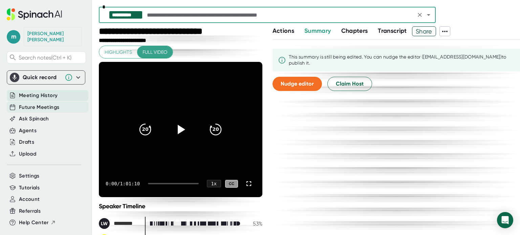
click at [57, 104] on span "Future Meetings" at bounding box center [39, 108] width 40 height 8
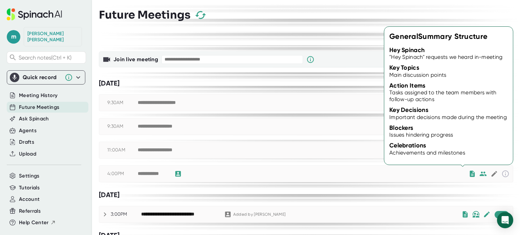
click at [470, 174] on icon at bounding box center [472, 174] width 5 height 6
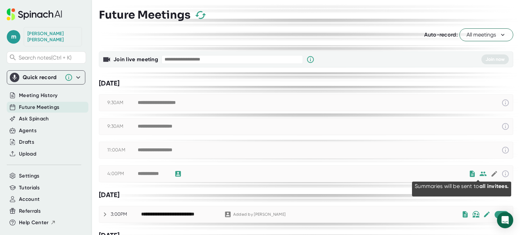
click at [481, 174] on icon at bounding box center [483, 174] width 7 height 4
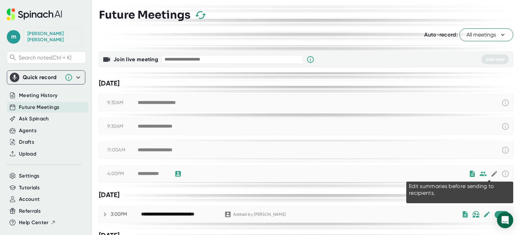
click at [491, 175] on icon at bounding box center [494, 174] width 6 height 6
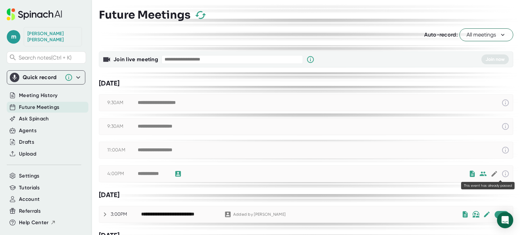
click at [502, 174] on icon at bounding box center [506, 174] width 8 height 8
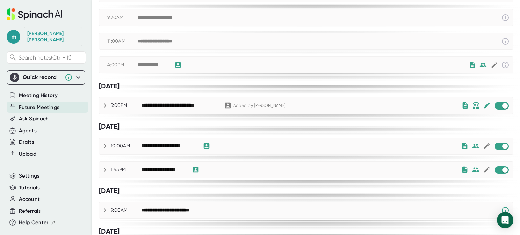
click at [184, 103] on div "**********" at bounding box center [179, 106] width 76 height 6
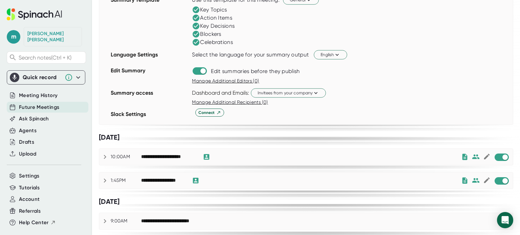
scroll to position [280, 0]
click at [277, 90] on span "Invitees from your company" at bounding box center [289, 93] width 62 height 6
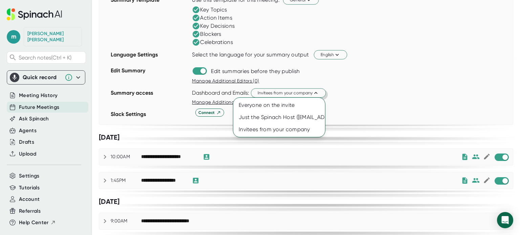
click at [277, 90] on div at bounding box center [260, 117] width 520 height 235
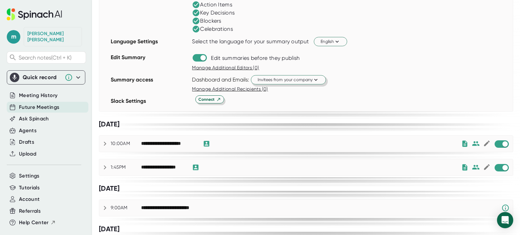
scroll to position [293, 0]
click at [193, 141] on div "**********" at bounding box center [168, 144] width 55 height 6
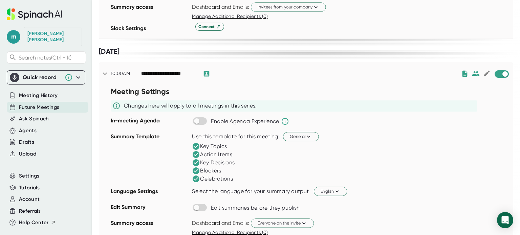
scroll to position [364, 0]
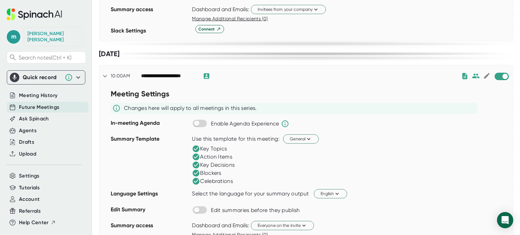
click at [177, 73] on div "**********" at bounding box center [168, 76] width 55 height 6
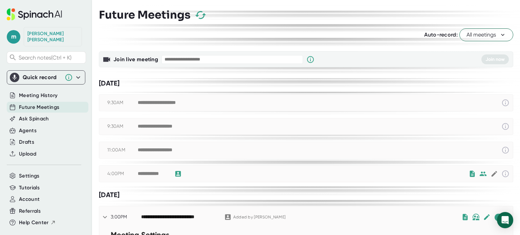
scroll to position [69, 0]
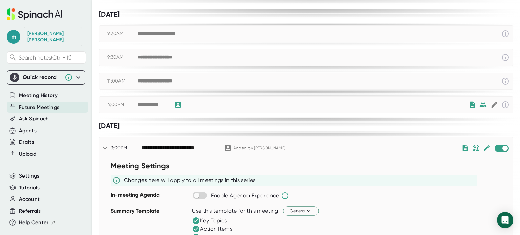
click at [165, 104] on div "**********" at bounding box center [153, 105] width 30 height 6
click at [59, 113] on div "Ask Spinach" at bounding box center [48, 118] width 82 height 11
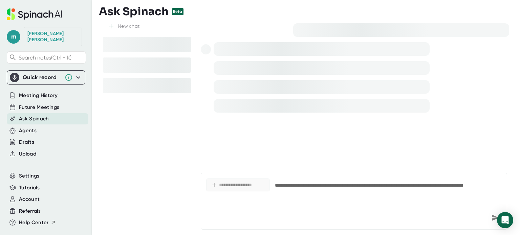
type textarea "x"
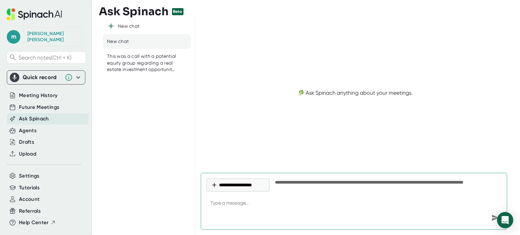
click at [313, 206] on textarea at bounding box center [354, 204] width 295 height 16
type textarea "w"
type textarea "x"
type textarea "wh"
type textarea "x"
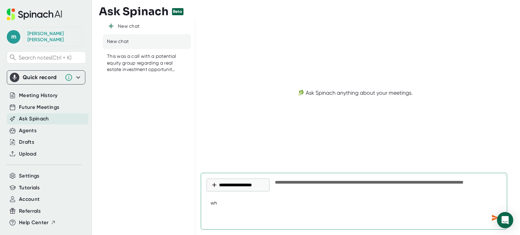
type textarea "whe"
type textarea "x"
type textarea "wher"
type textarea "x"
type textarea "where"
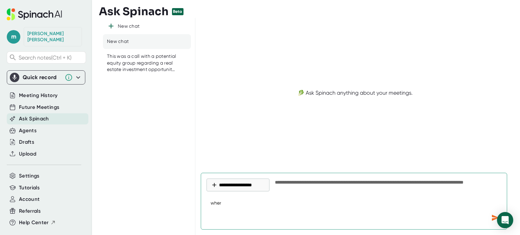
type textarea "x"
type textarea "where"
type textarea "x"
type textarea "where i"
type textarea "x"
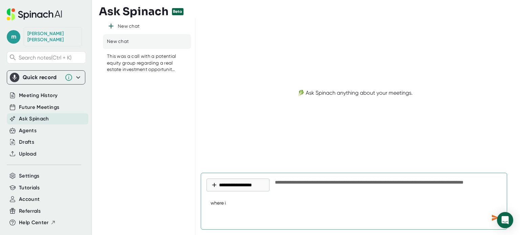
type textarea "where is"
type textarea "x"
type textarea "where is"
type textarea "x"
type textarea "where is"
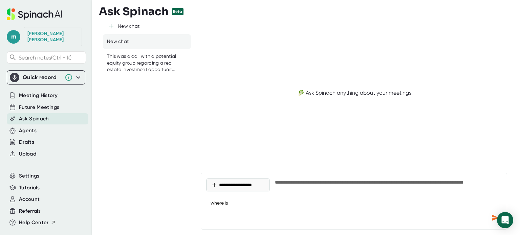
type textarea "x"
type textarea "where is i"
type textarea "x"
type textarea "where is im"
type textarea "x"
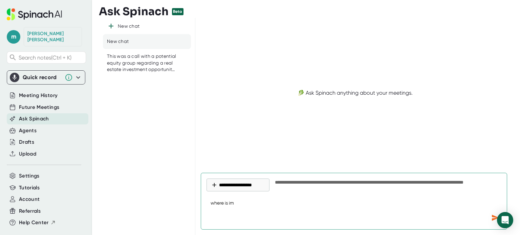
type textarea "where is imp"
type textarea "x"
type textarea "where is impo"
type textarea "x"
type textarea "where is impor"
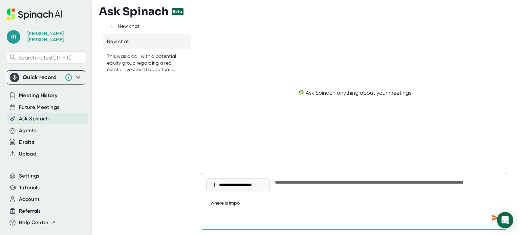
type textarea "x"
type textarea "where is import"
type textarea "x"
type textarea "where is importa"
type textarea "x"
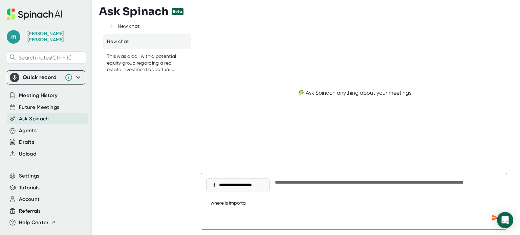
type textarea "where is importan"
type textarea "x"
type textarea "where is important"
type textarea "x"
type textarea "where is important"
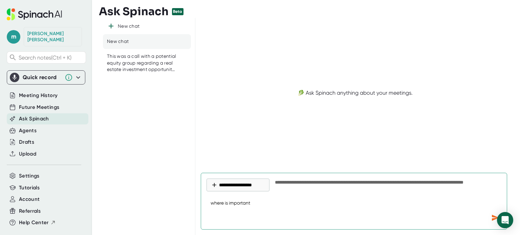
type textarea "x"
type textarea "where is important t"
type textarea "x"
type textarea "where is important tb"
type textarea "x"
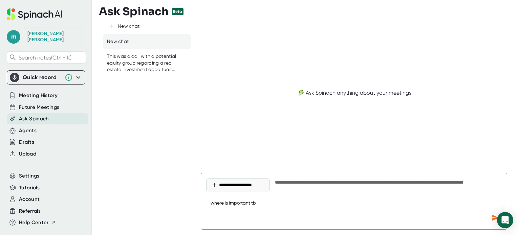
type textarea "where is important tb"
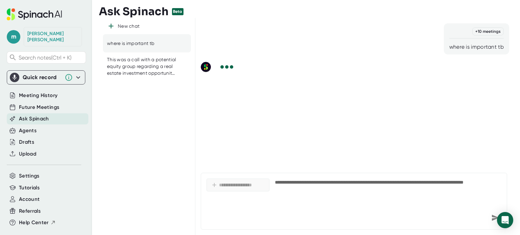
click at [342, 82] on div "+ 10 meetings where is important tb" at bounding box center [354, 93] width 319 height 150
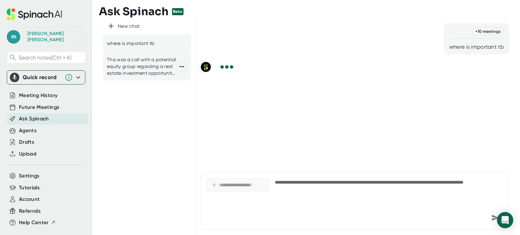
click at [162, 62] on div "This was a call with a potential equity group regarding a real estate investmen…" at bounding box center [142, 67] width 70 height 20
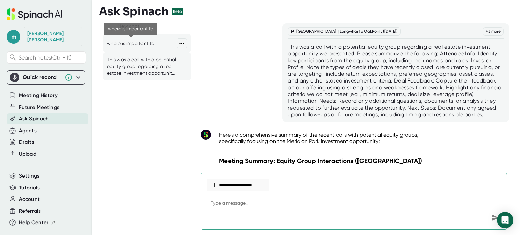
type textarea "x"
click at [146, 43] on div "where is important tb" at bounding box center [130, 43] width 47 height 7
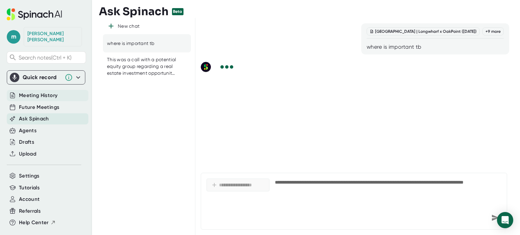
click at [44, 92] on span "Meeting History" at bounding box center [38, 96] width 39 height 8
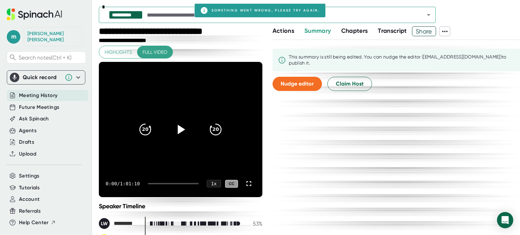
click at [60, 95] on div "Meeting History" at bounding box center [48, 95] width 82 height 11
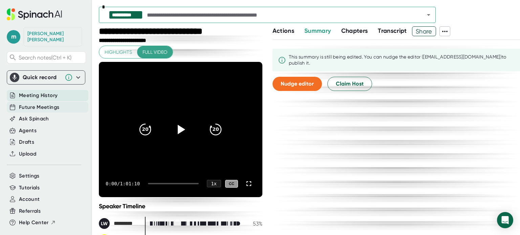
click at [47, 104] on span "Future Meetings" at bounding box center [39, 108] width 40 height 8
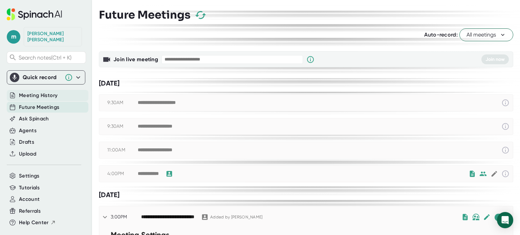
click at [52, 92] on span "Meeting History" at bounding box center [38, 96] width 39 height 8
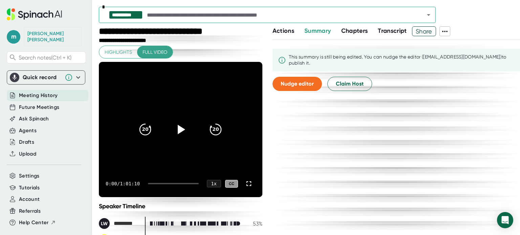
click at [43, 93] on div "Meeting History" at bounding box center [48, 95] width 82 height 11
click at [54, 104] on span "Future Meetings" at bounding box center [39, 108] width 40 height 8
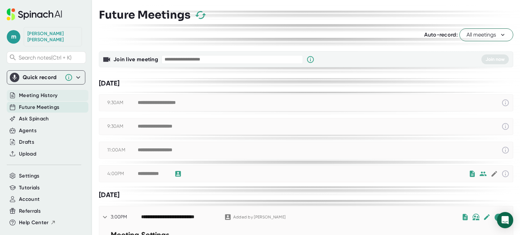
click at [47, 92] on span "Meeting History" at bounding box center [38, 96] width 39 height 8
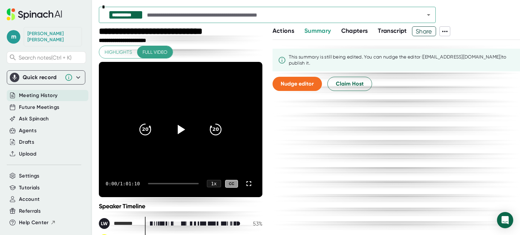
click at [429, 15] on icon "Open" at bounding box center [428, 15] width 3 height 2
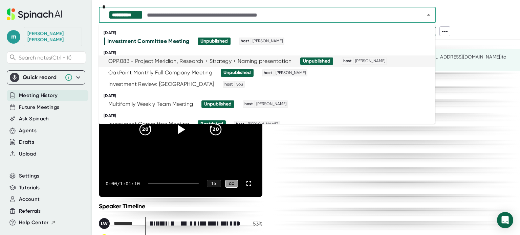
click at [176, 62] on div "OPP.083 - Project Meridian, Research + Strategy + Naming presentation" at bounding box center [200, 61] width 184 height 7
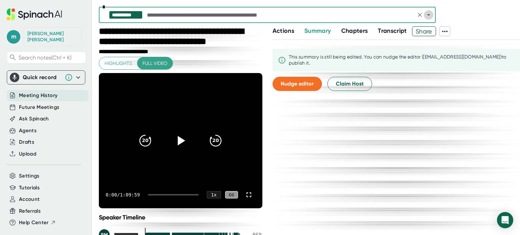
click at [427, 17] on icon "Open" at bounding box center [429, 15] width 8 height 8
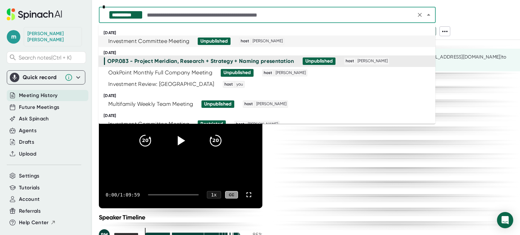
click at [151, 41] on div "Investment Committee Meeting" at bounding box center [148, 41] width 81 height 7
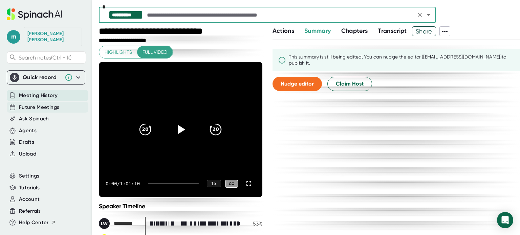
click at [45, 104] on span "Future Meetings" at bounding box center [39, 108] width 40 height 8
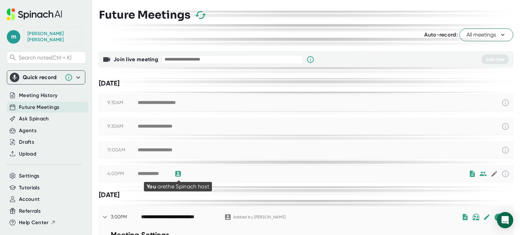
click at [178, 173] on icon at bounding box center [178, 174] width 6 height 6
click at [160, 173] on div "**********" at bounding box center [153, 174] width 30 height 6
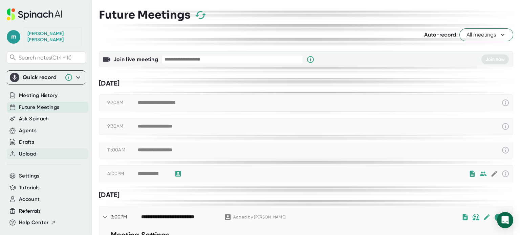
click at [38, 149] on div "Upload" at bounding box center [48, 154] width 82 height 11
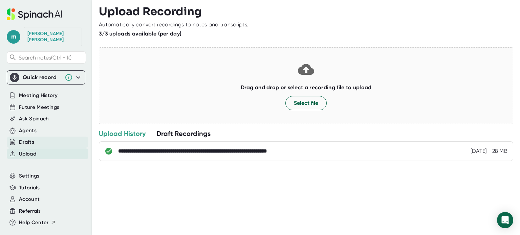
click at [34, 137] on div "Drafts" at bounding box center [48, 142] width 82 height 11
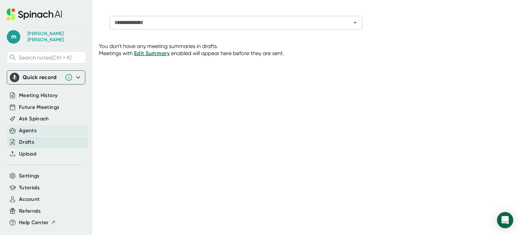
click at [44, 127] on div "Agents" at bounding box center [48, 130] width 82 height 11
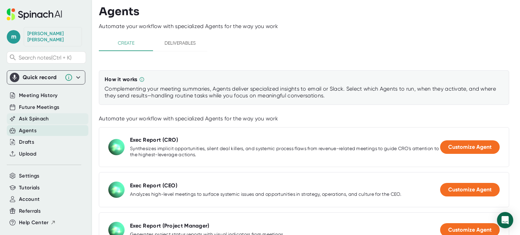
click at [39, 115] on span "Ask Spinach" at bounding box center [34, 119] width 30 height 8
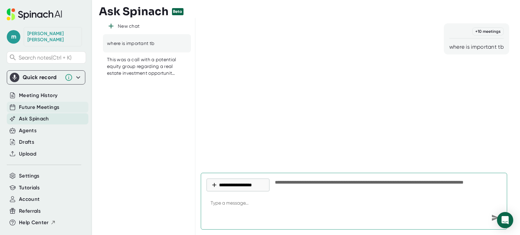
click at [56, 104] on span "Future Meetings" at bounding box center [39, 108] width 40 height 8
click at [54, 104] on span "Future Meetings" at bounding box center [39, 108] width 40 height 8
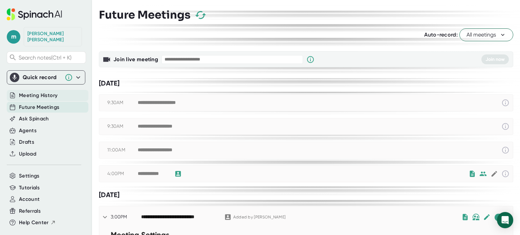
click at [51, 92] on span "Meeting History" at bounding box center [38, 96] width 39 height 8
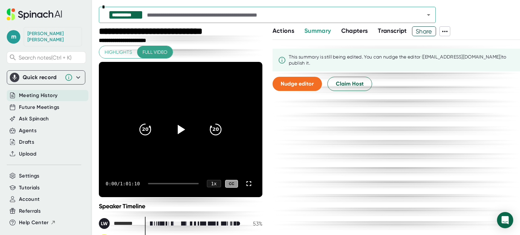
scroll to position [165, 0]
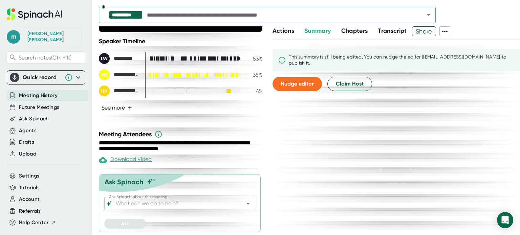
click at [120, 108] on button "See more +" at bounding box center [117, 108] width 36 height 12
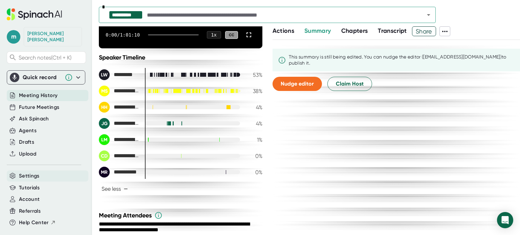
scroll to position [21, 0]
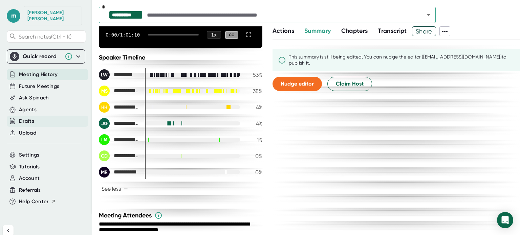
click at [47, 116] on div "Drafts" at bounding box center [48, 121] width 82 height 11
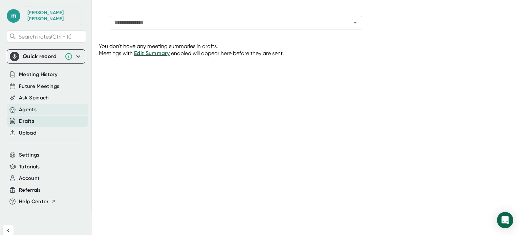
click at [42, 106] on div "Agents" at bounding box center [48, 109] width 82 height 11
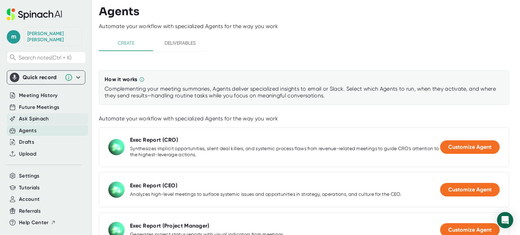
click at [40, 118] on div "Ask Spinach" at bounding box center [48, 118] width 82 height 11
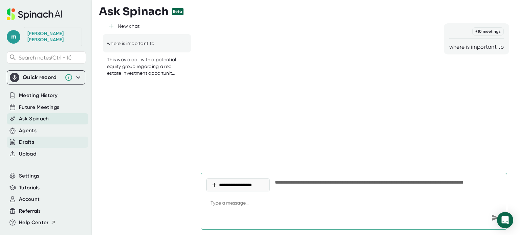
type textarea "x"
click at [40, 137] on div "Drafts" at bounding box center [48, 142] width 82 height 11
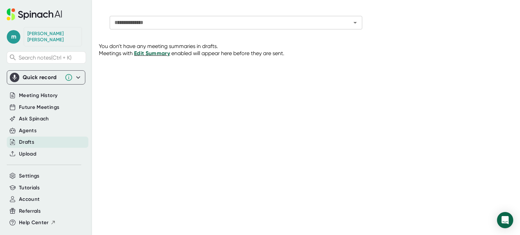
click at [147, 53] on span "Edit Summary" at bounding box center [152, 53] width 36 height 6
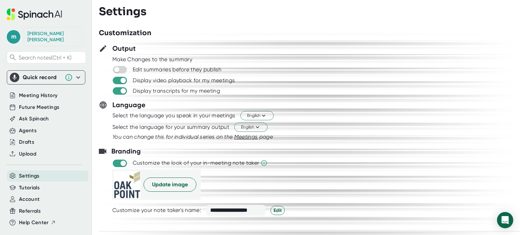
scroll to position [59, 0]
click at [28, 18] on icon at bounding box center [34, 14] width 55 height 12
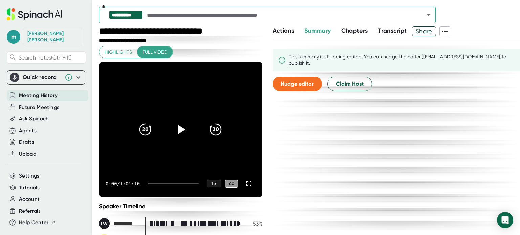
click at [31, 92] on span "Meeting History" at bounding box center [38, 96] width 39 height 8
click at [428, 18] on icon "Open" at bounding box center [429, 15] width 8 height 8
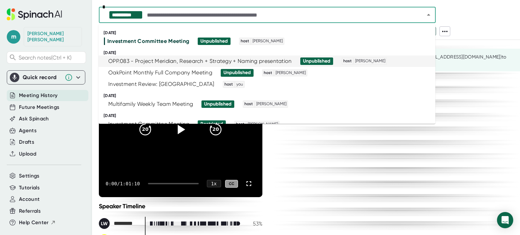
click at [50, 92] on span "Meeting History" at bounding box center [38, 96] width 39 height 8
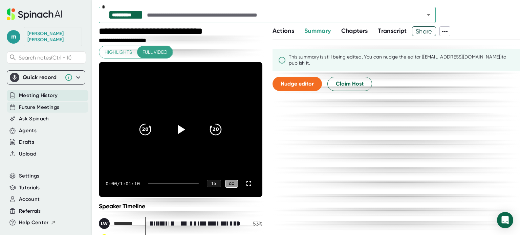
click at [49, 104] on span "Future Meetings" at bounding box center [39, 108] width 40 height 8
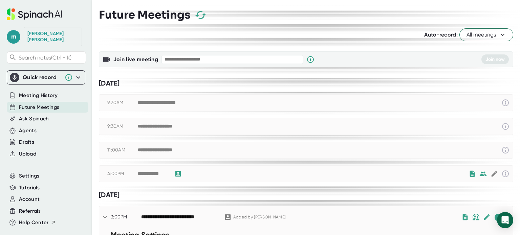
scroll to position [20, 0]
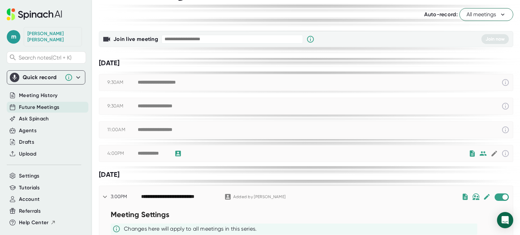
click at [484, 16] on span "All meetings" at bounding box center [487, 14] width 40 height 8
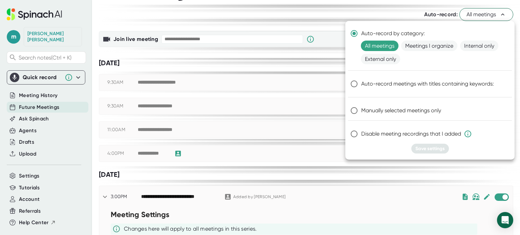
click at [367, 6] on div at bounding box center [260, 117] width 520 height 235
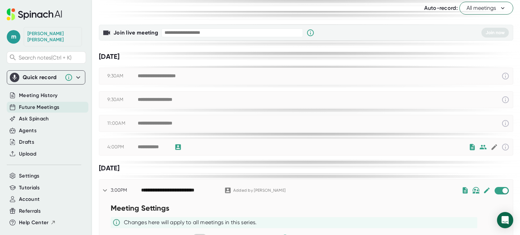
scroll to position [27, 0]
click at [164, 148] on div "**********" at bounding box center [153, 147] width 30 height 6
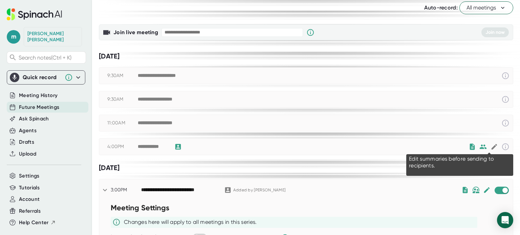
click at [491, 145] on icon at bounding box center [494, 147] width 6 height 6
click at [491, 147] on icon at bounding box center [494, 147] width 6 height 6
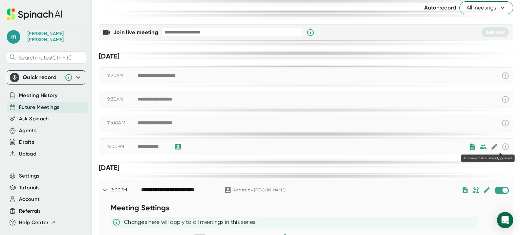
click at [502, 146] on icon at bounding box center [506, 147] width 8 height 8
click at [57, 91] on div "Meeting History" at bounding box center [48, 95] width 82 height 11
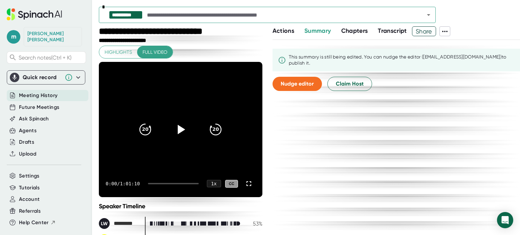
click at [206, 13] on input "text" at bounding box center [280, 14] width 268 height 9
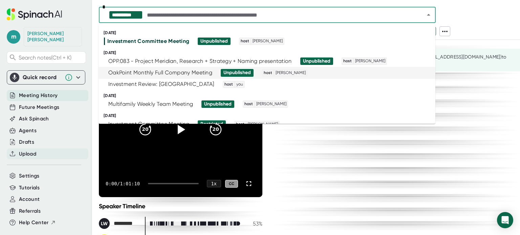
click at [50, 149] on div "Upload" at bounding box center [48, 154] width 82 height 11
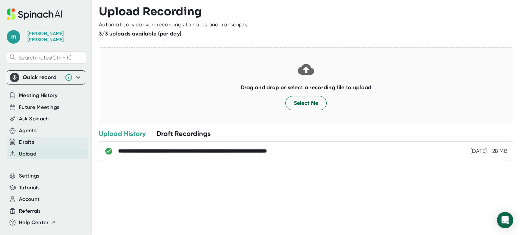
click at [46, 137] on div "Drafts" at bounding box center [48, 142] width 82 height 11
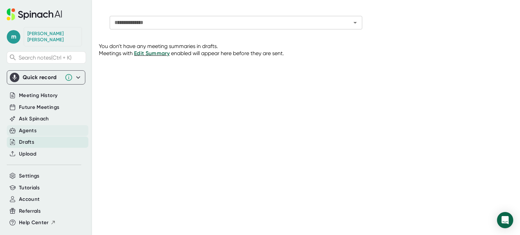
click at [65, 125] on div "Agents" at bounding box center [48, 130] width 82 height 11
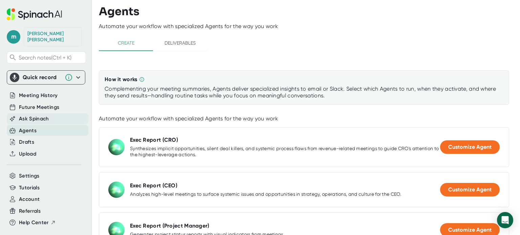
click at [59, 114] on div "Ask Spinach" at bounding box center [48, 118] width 82 height 11
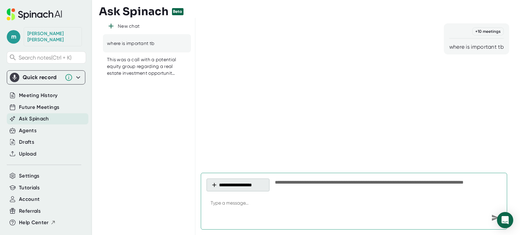
click at [260, 187] on button "**********" at bounding box center [238, 185] width 63 height 13
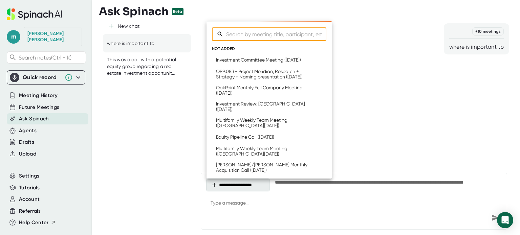
type textarea "x"
click at [156, 135] on div at bounding box center [260, 117] width 520 height 235
